Goal: Transaction & Acquisition: Book appointment/travel/reservation

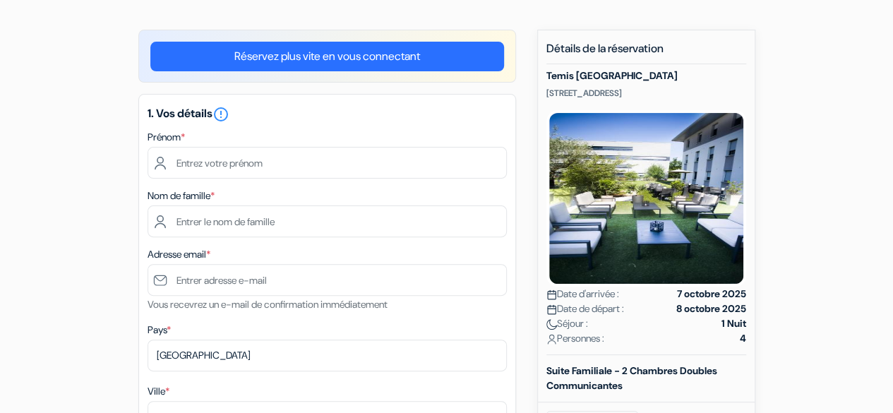
scroll to position [104, 0]
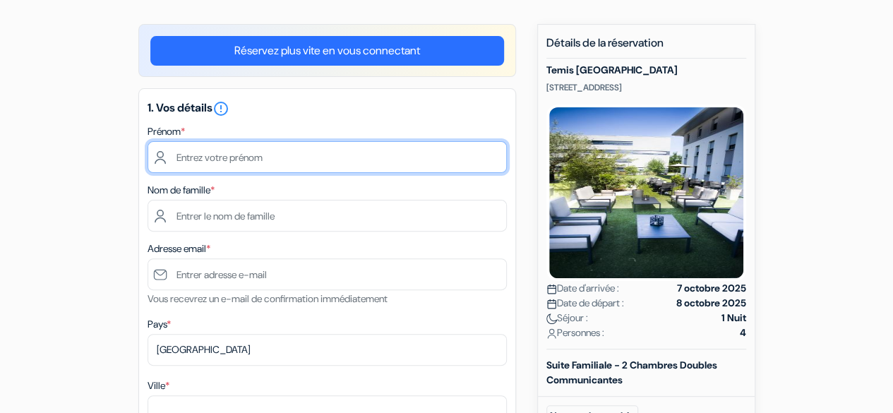
click at [222, 157] on input "text" at bounding box center [326, 157] width 359 height 32
type input "Megan"
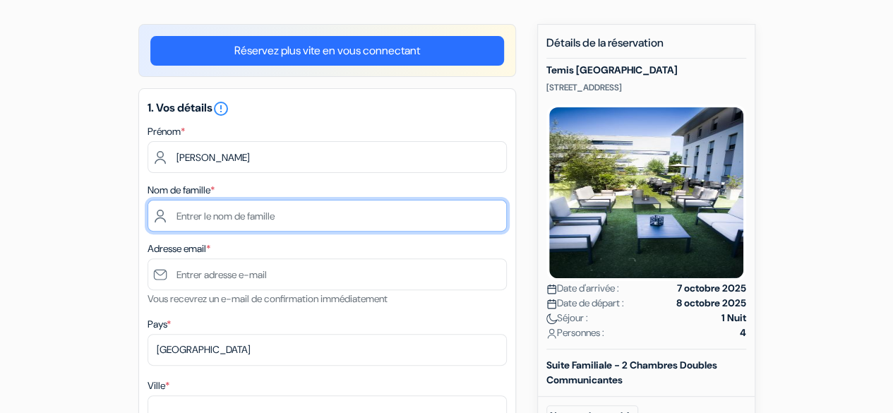
click at [191, 218] on input "text" at bounding box center [326, 216] width 359 height 32
type input "Bonneville"
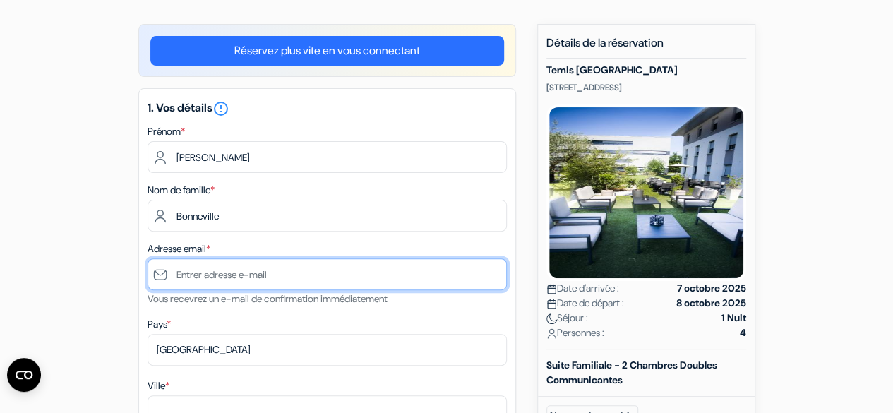
click at [202, 279] on input "text" at bounding box center [326, 274] width 359 height 32
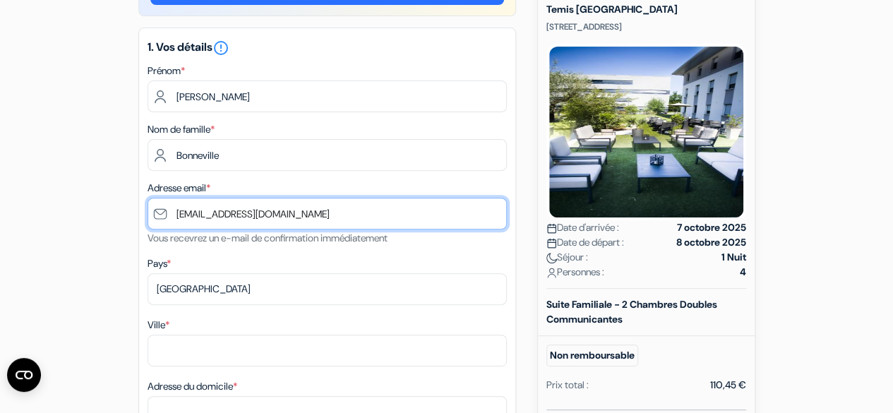
scroll to position [171, 0]
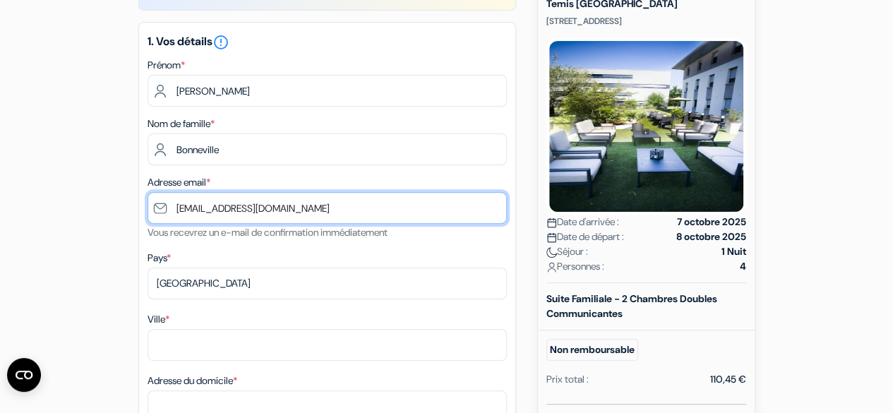
type input "[EMAIL_ADDRESS][DOMAIN_NAME]"
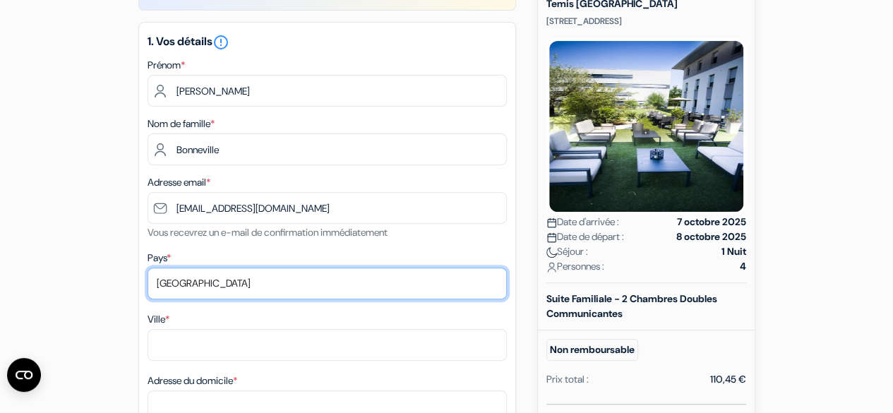
click at [201, 284] on select "Selectionner le pays Abkhazie Afghanistan Afrique du Sud Albanie Algérie Allema…" at bounding box center [326, 283] width 359 height 32
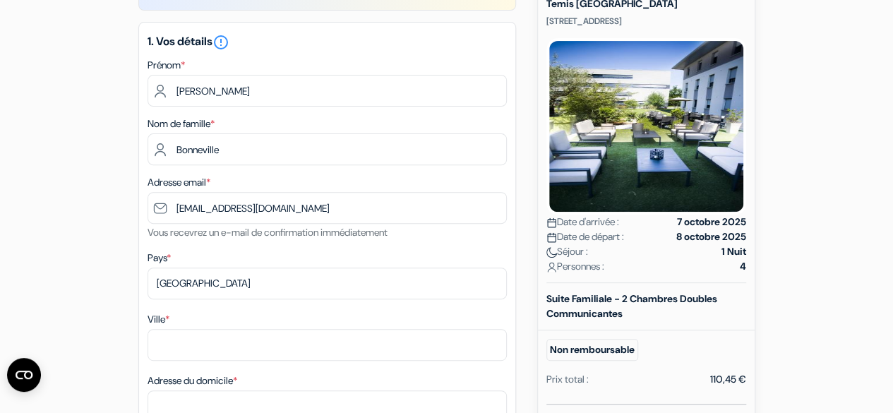
click at [191, 312] on div "Ville *" at bounding box center [326, 336] width 359 height 50
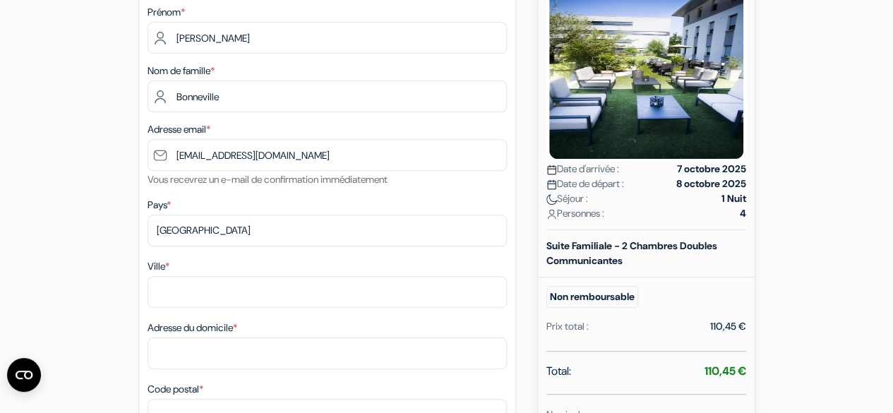
scroll to position [226, 0]
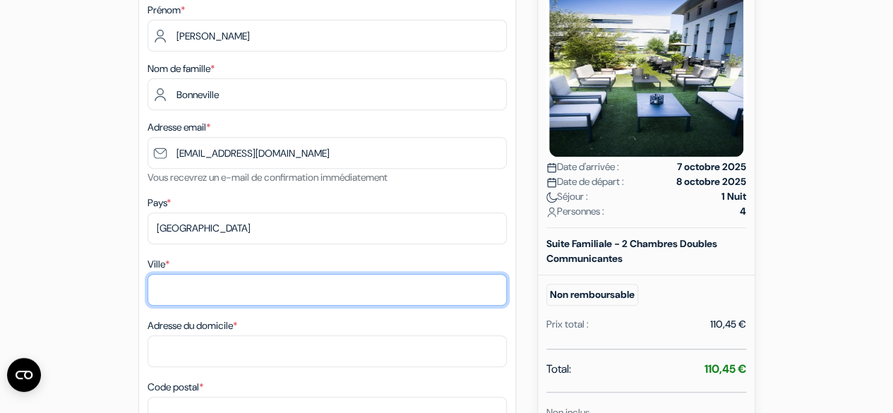
click at [197, 291] on input "Ville *" at bounding box center [326, 290] width 359 height 32
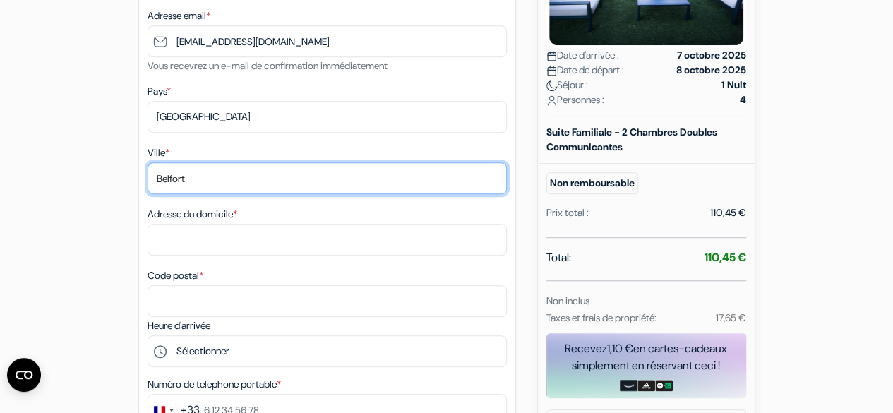
scroll to position [342, 0]
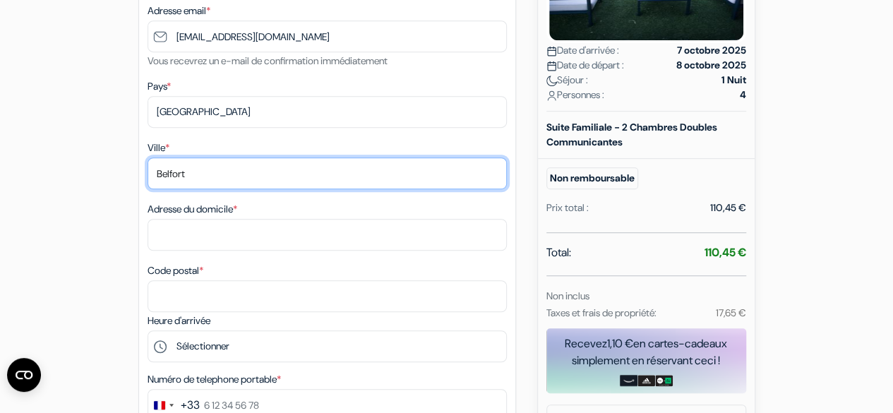
type input "Belfort"
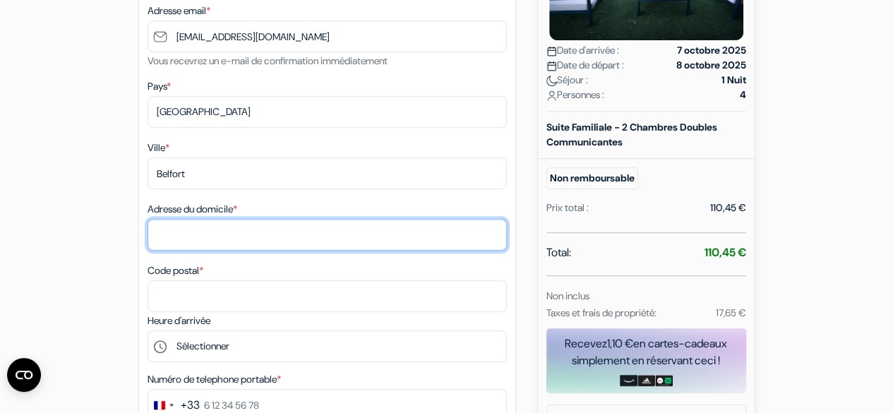
click at [253, 231] on input "Adresse du domicile *" at bounding box center [326, 235] width 359 height 32
type input "3 Rue Louis Marchal"
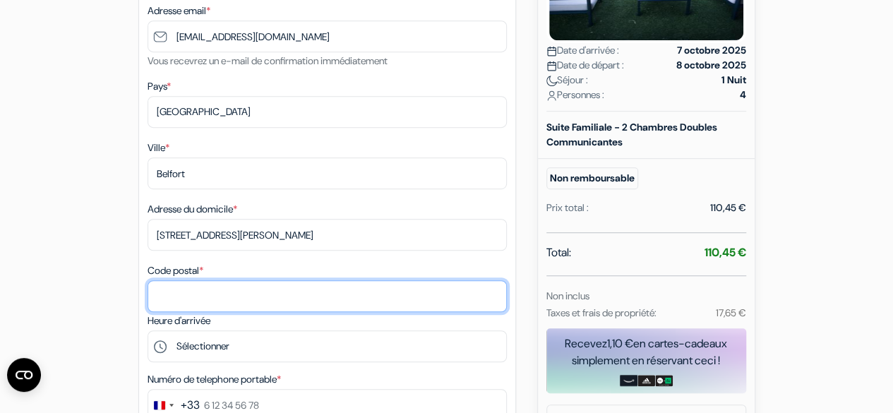
click at [237, 294] on input "Code postal *" at bounding box center [326, 296] width 359 height 32
type input "90000"
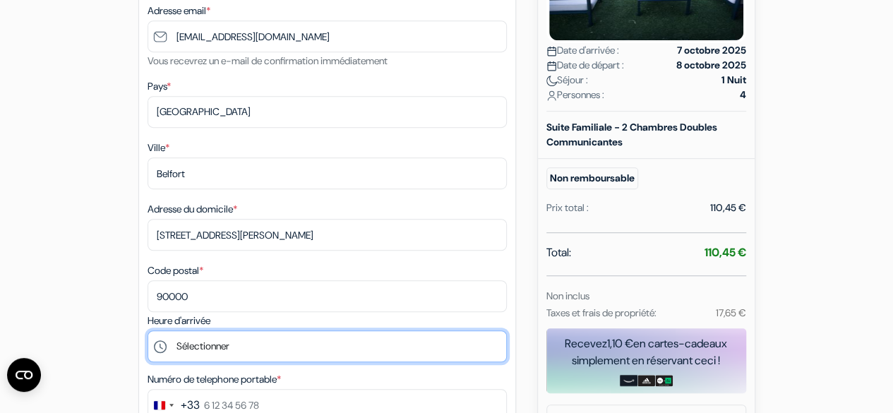
click at [203, 344] on select "Sélectionner 16:00 17:00 18:00 19:00 20:00 21:00 22:00 23:00" at bounding box center [326, 346] width 359 height 32
select select "18"
click at [147, 333] on select "Sélectionner 16:00 17:00 18:00 19:00 20:00 21:00 22:00 23:00" at bounding box center [326, 346] width 359 height 32
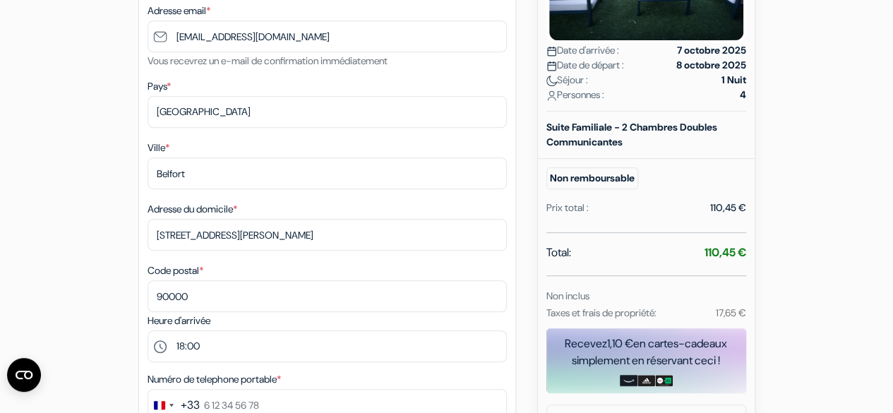
click at [294, 320] on div "Heure d'arrivée Sélectionner 16:00 17:00 18:00 19:00 20:00 21:00 22:00 23:00" at bounding box center [326, 337] width 359 height 50
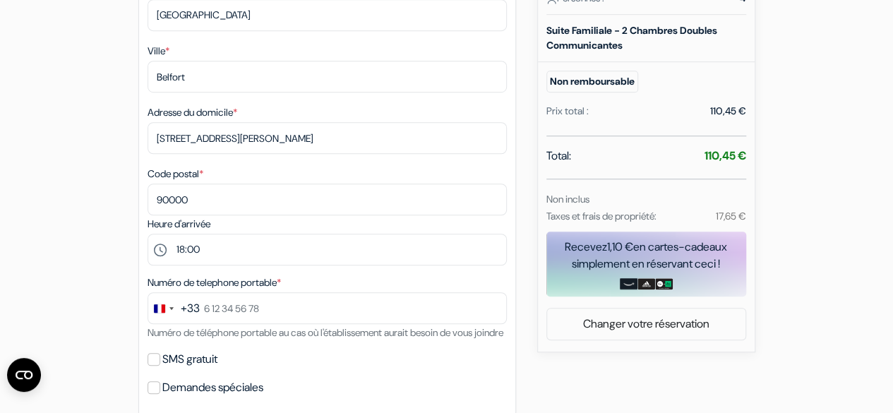
scroll to position [454, 0]
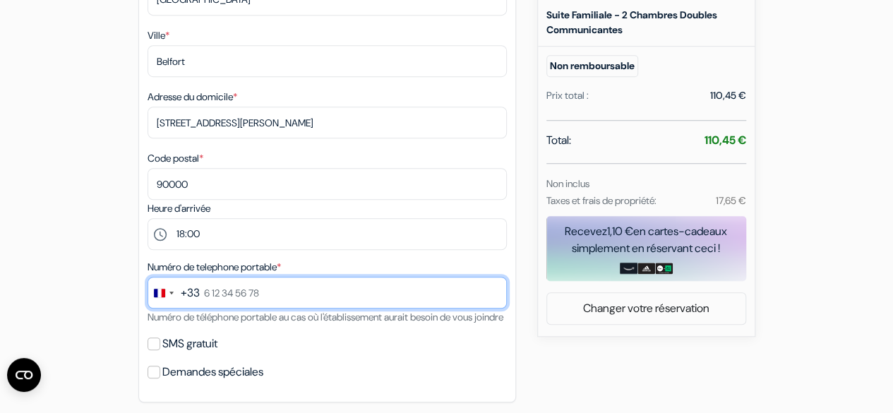
click at [302, 300] on input "text" at bounding box center [326, 293] width 359 height 32
type input "7 43 67 41 21"
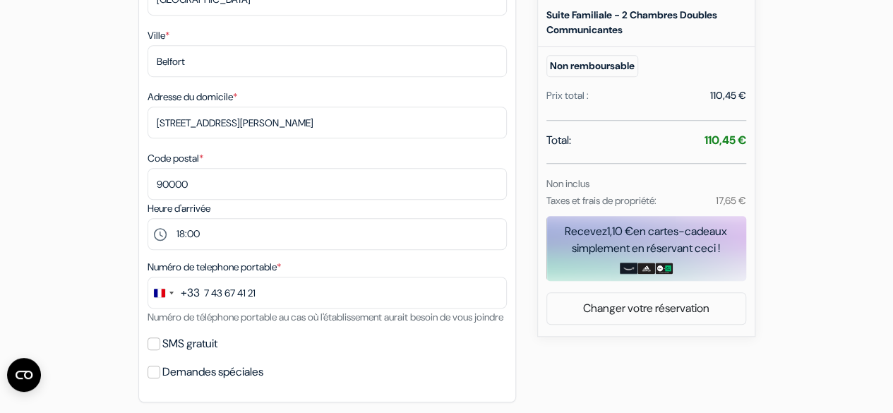
click at [301, 325] on div "Numéro de telephone portable * +33 244 results found No results found Afghanist…" at bounding box center [326, 291] width 359 height 67
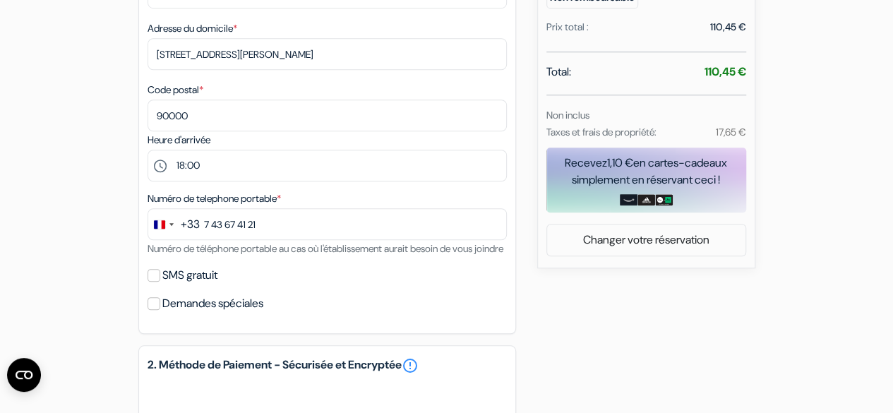
scroll to position [543, 0]
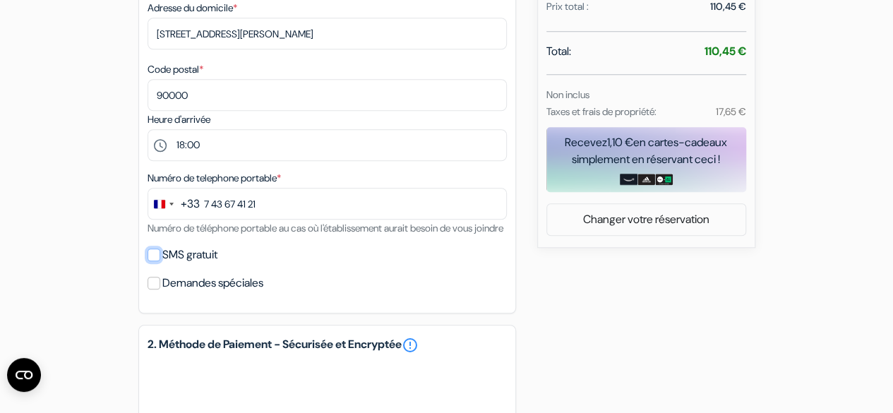
click at [154, 261] on input "SMS gratuit" at bounding box center [153, 254] width 13 height 13
checkbox input "true"
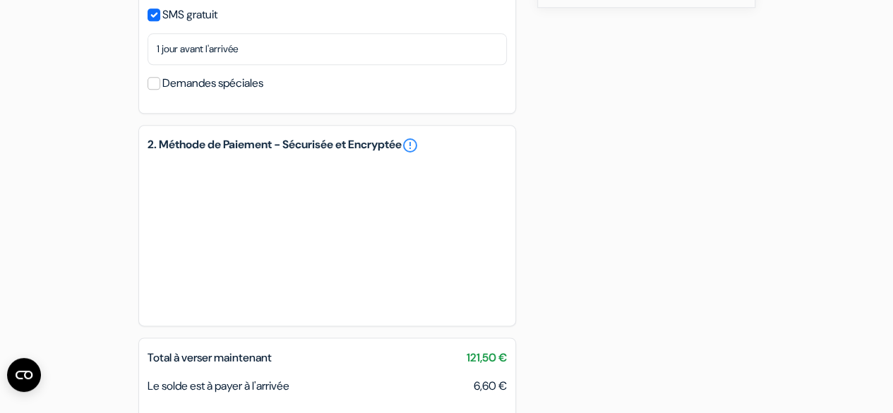
scroll to position [784, 0]
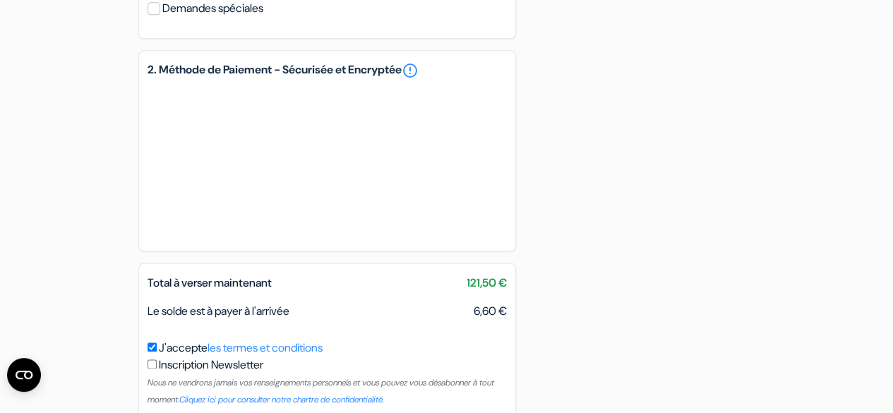
scroll to position [946, 0]
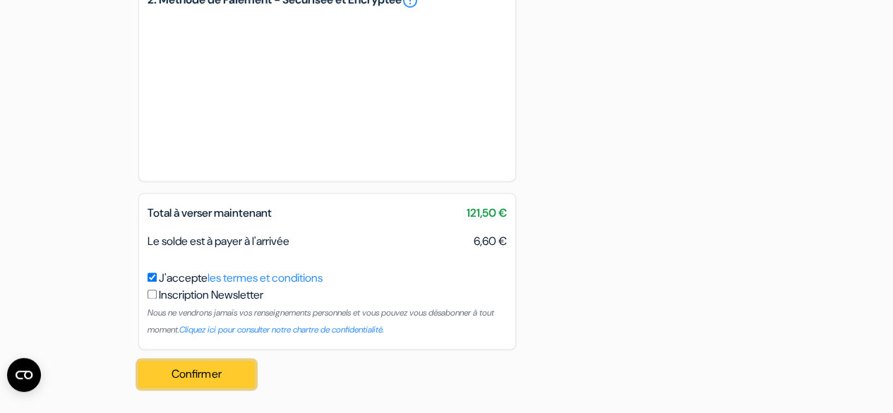
click at [209, 375] on button "Confirmer Loading..." at bounding box center [196, 374] width 117 height 27
click at [182, 373] on div "Confirmer Loading... Traitement de la demande..." at bounding box center [201, 373] width 126 height 49
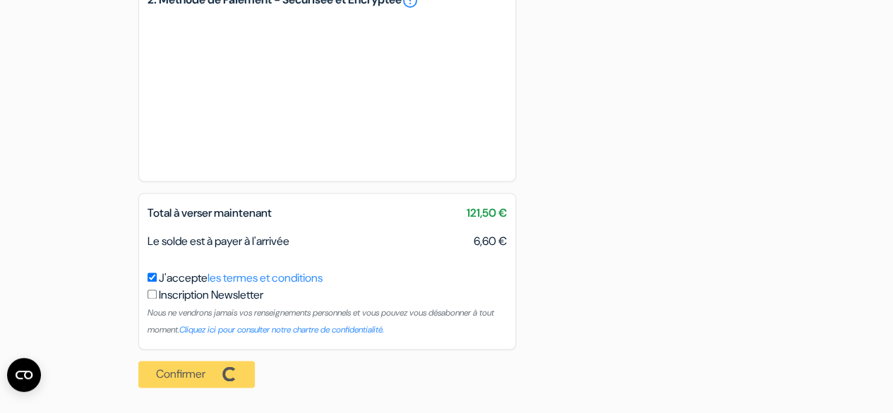
click at [182, 373] on div "Confirmer Loading... Traitement de la demande..." at bounding box center [201, 373] width 126 height 49
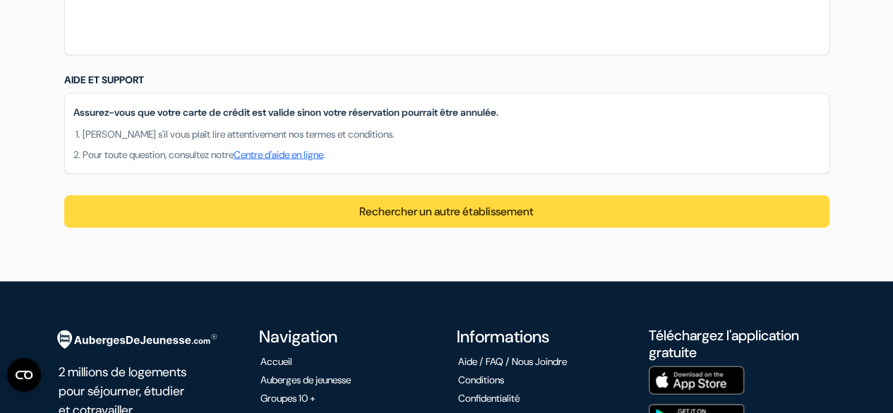
scroll to position [1344, 0]
